Goal: Communication & Community: Connect with others

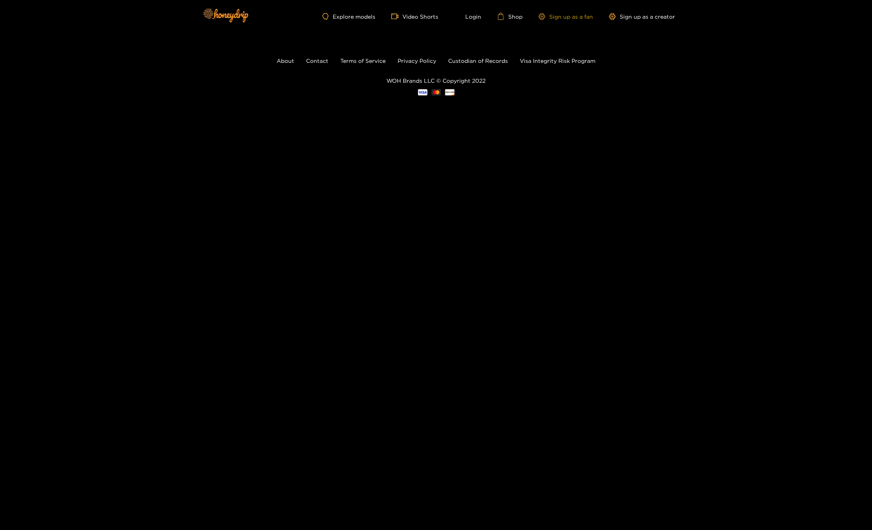
click at [556, 19] on link "Sign up as a fan" at bounding box center [566, 16] width 55 height 7
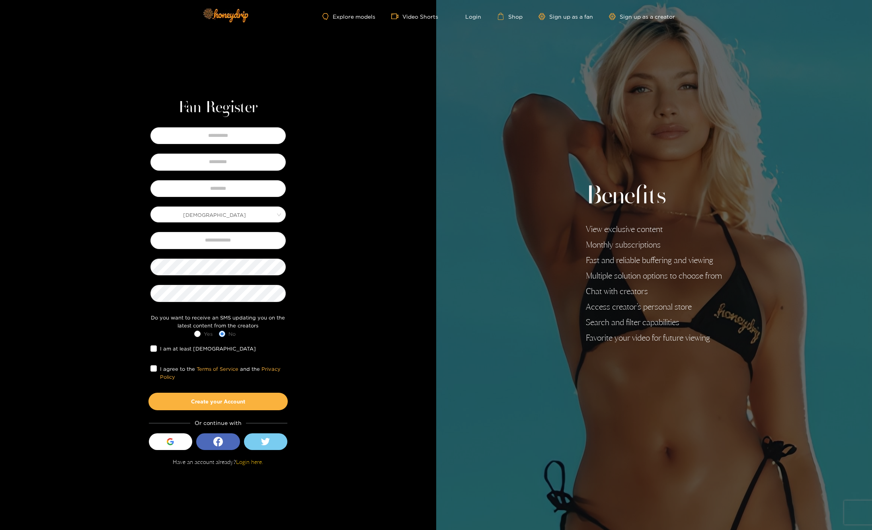
click at [472, 13] on ul "Explore models Video Shorts Login Shop Sign up as a fan Sign up as a creator" at bounding box center [498, 16] width 352 height 7
click at [470, 15] on link "Login" at bounding box center [467, 16] width 27 height 7
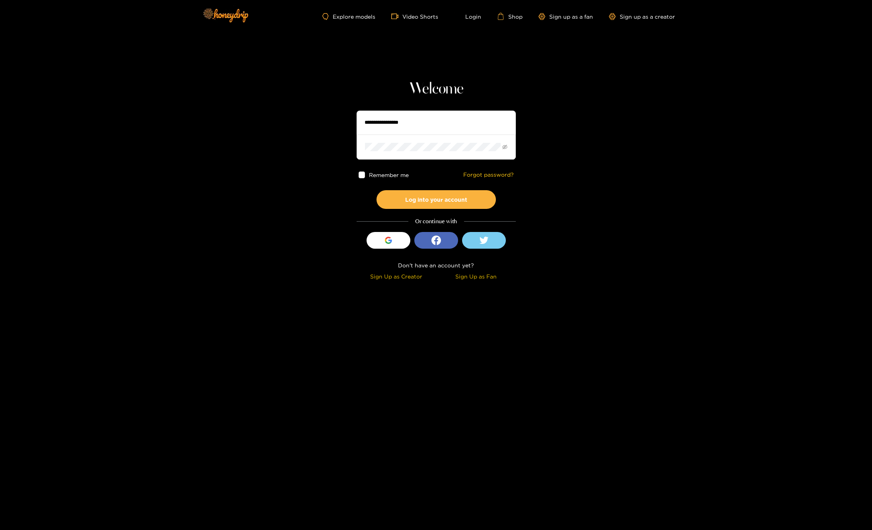
type input "**********"
click at [411, 203] on button "Log into your account" at bounding box center [436, 199] width 119 height 19
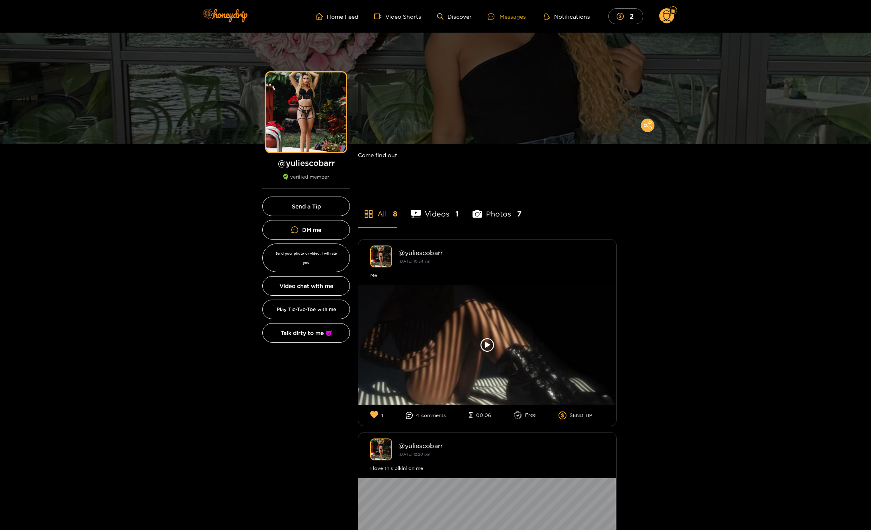
click at [506, 20] on div "Messages" at bounding box center [507, 16] width 38 height 9
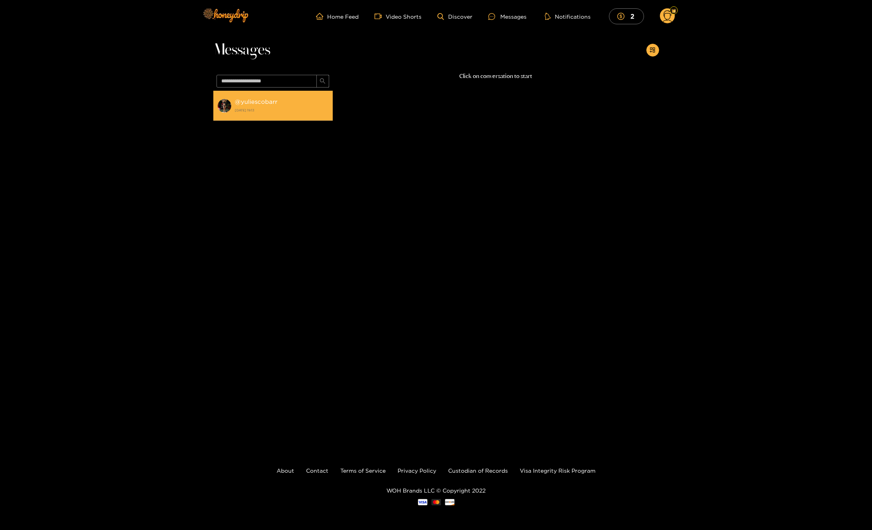
click at [305, 109] on strong "[DATE] 19:13" at bounding box center [282, 110] width 94 height 7
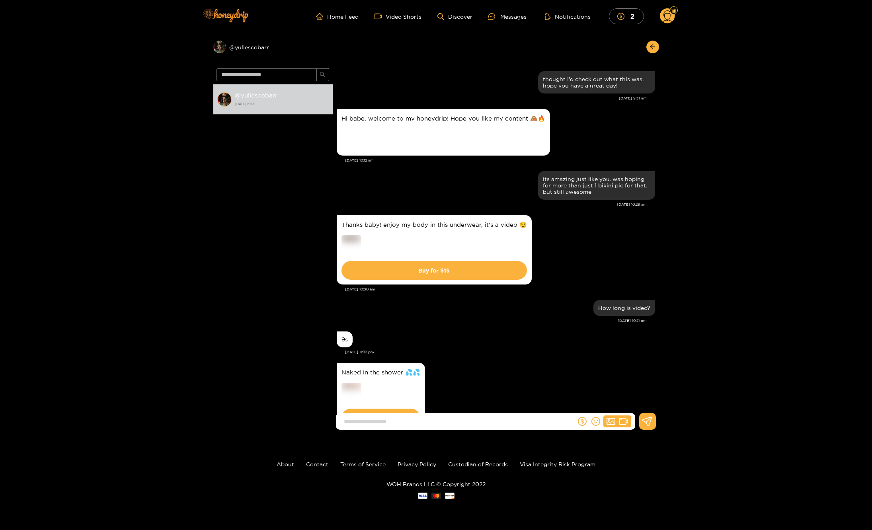
scroll to position [258, 0]
